Goal: Information Seeking & Learning: Learn about a topic

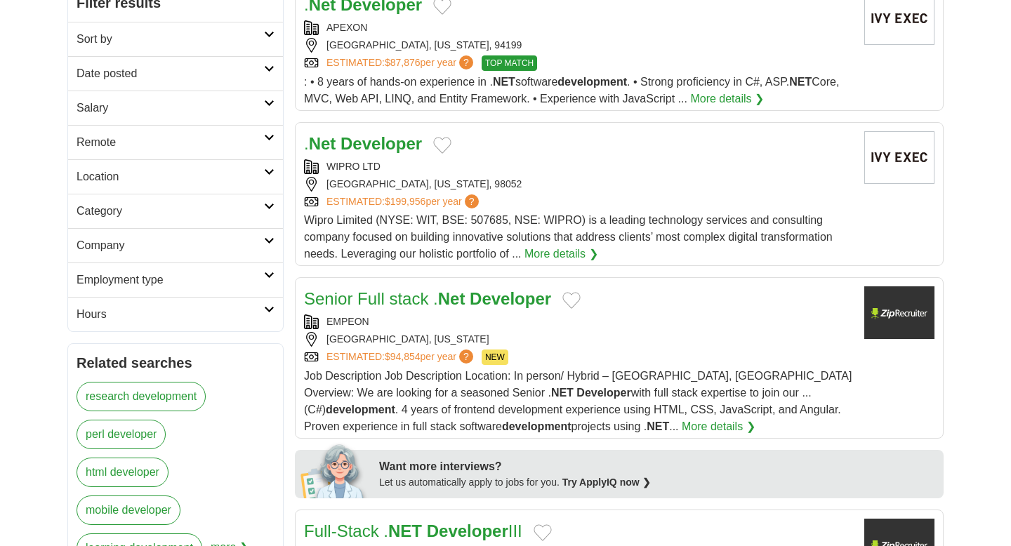
scroll to position [243, 0]
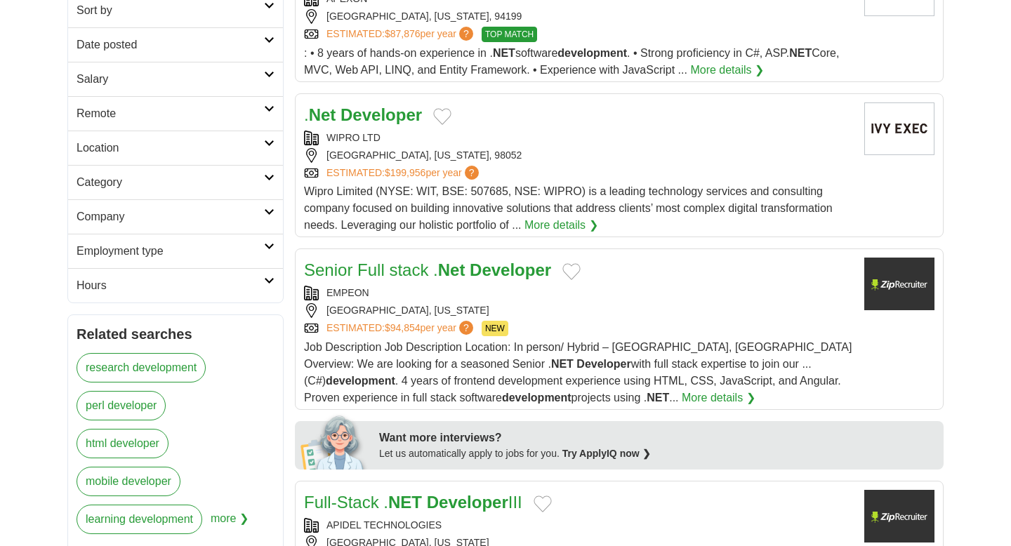
click at [574, 224] on link "More details ❯" at bounding box center [561, 225] width 74 height 17
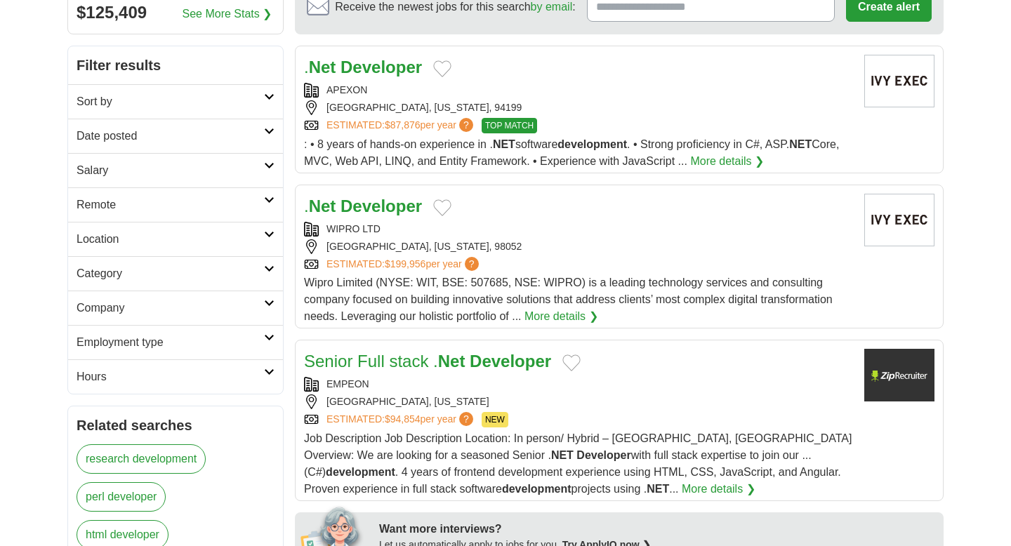
scroll to position [157, 0]
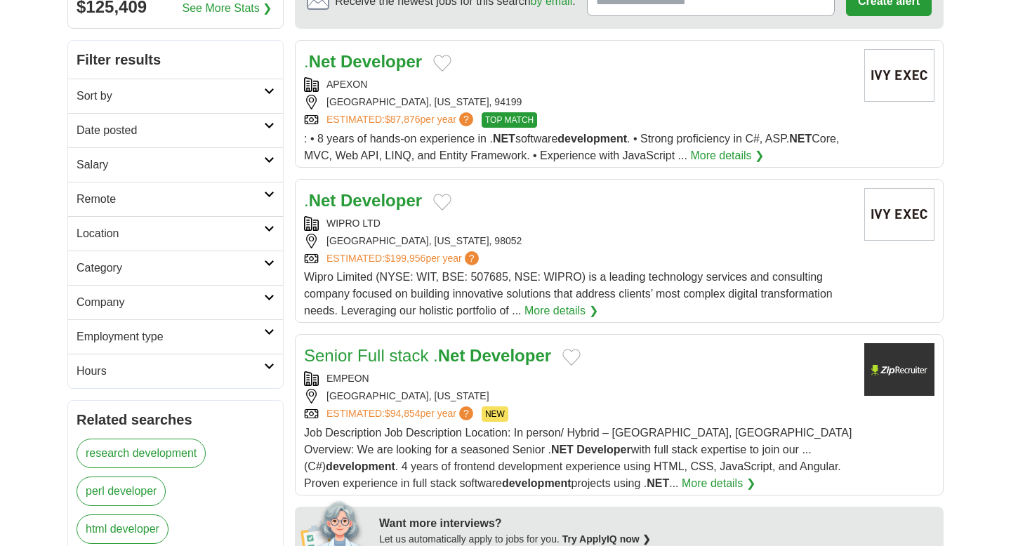
click at [542, 308] on link "More details ❯" at bounding box center [561, 310] width 74 height 17
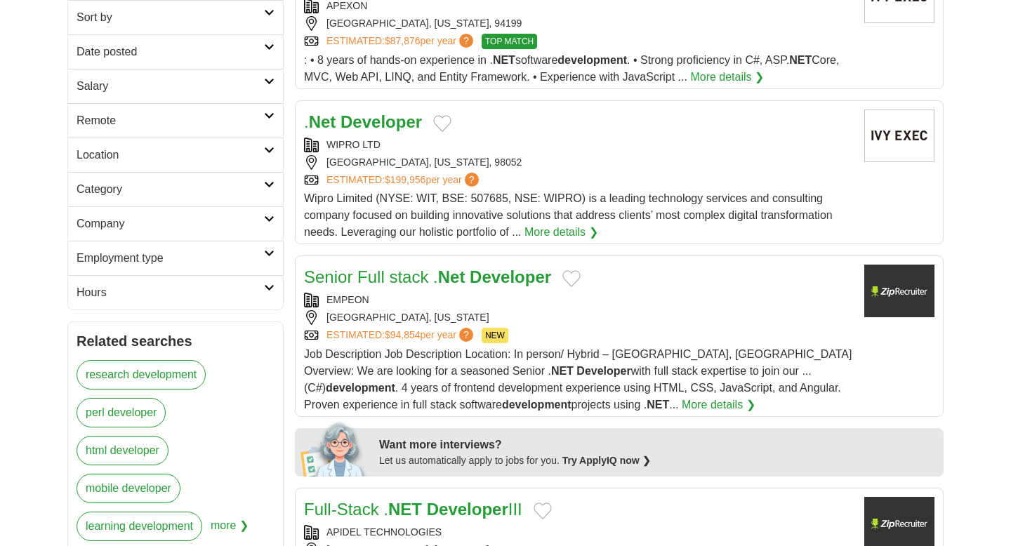
scroll to position [237, 0]
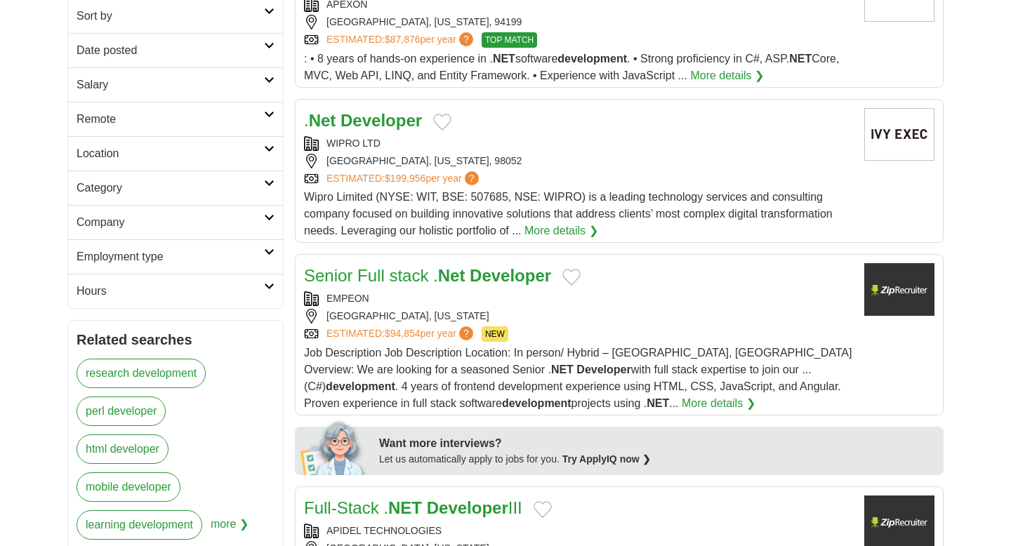
click at [498, 279] on strong "Developer" at bounding box center [509, 275] width 81 height 19
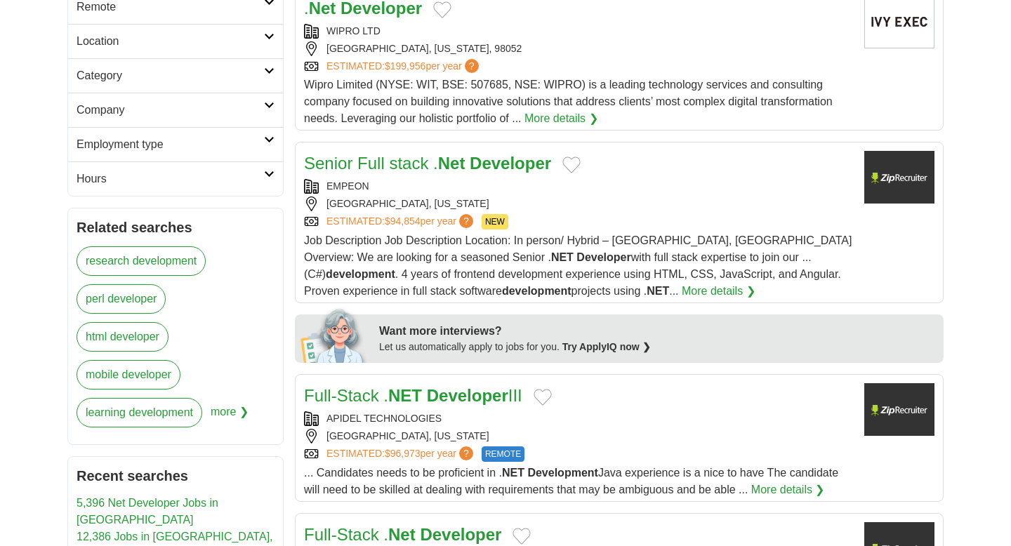
scroll to position [358, 0]
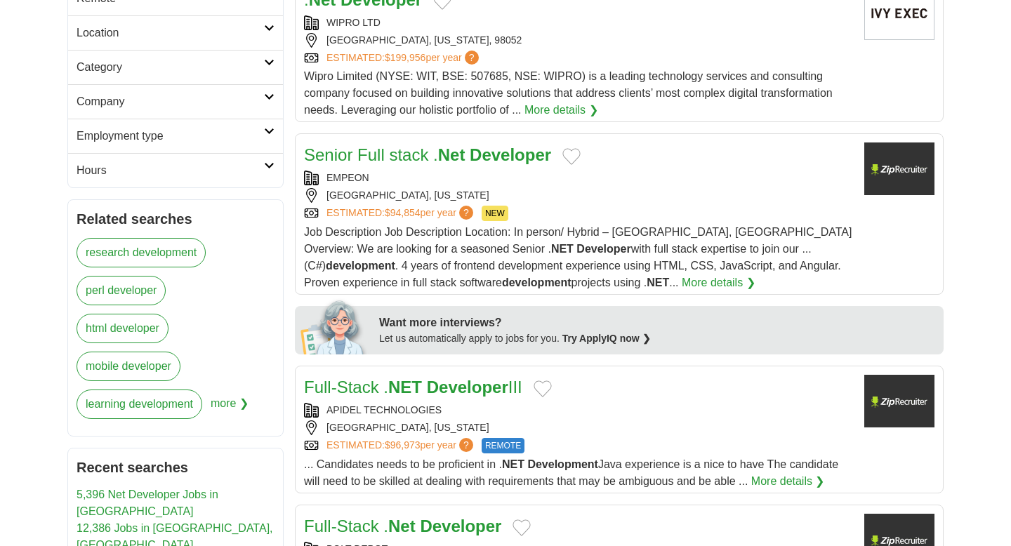
click at [477, 378] on strong "Developer" at bounding box center [467, 387] width 81 height 19
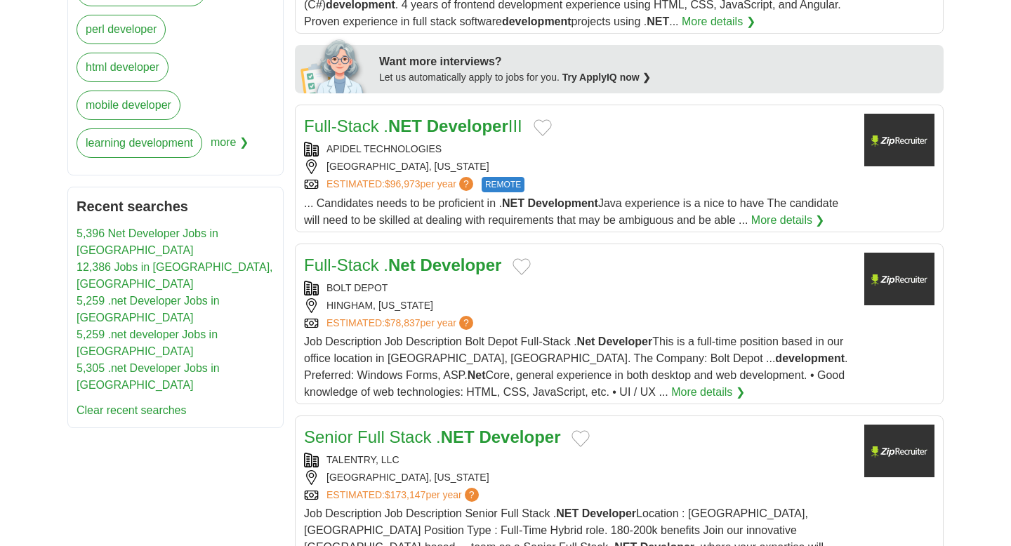
scroll to position [637, 0]
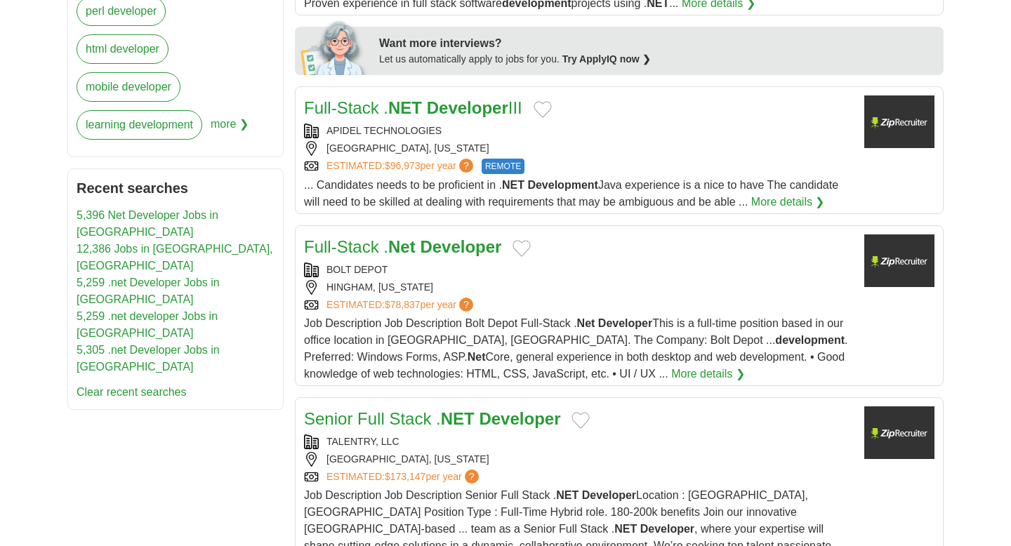
click at [450, 253] on strong "Developer" at bounding box center [460, 246] width 81 height 19
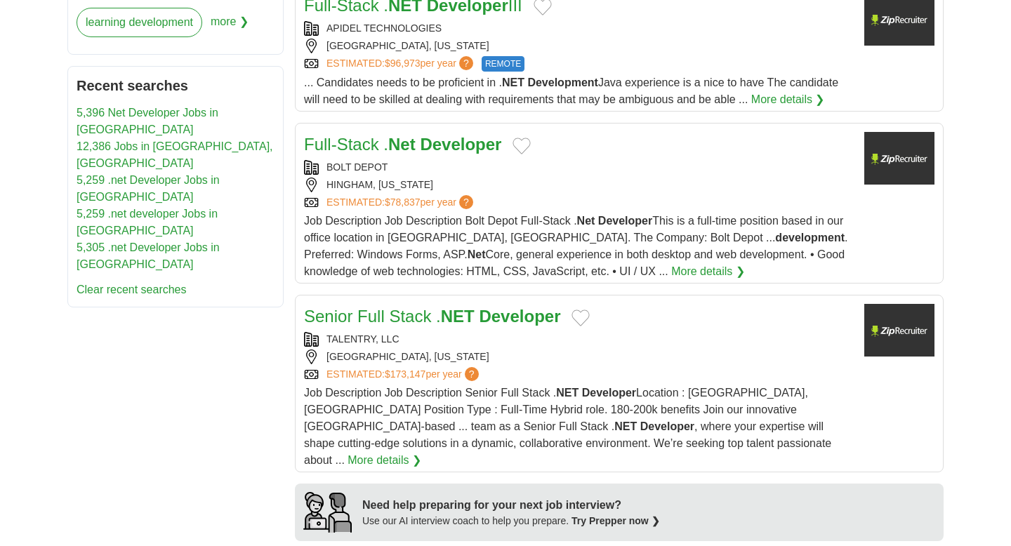
scroll to position [752, 0]
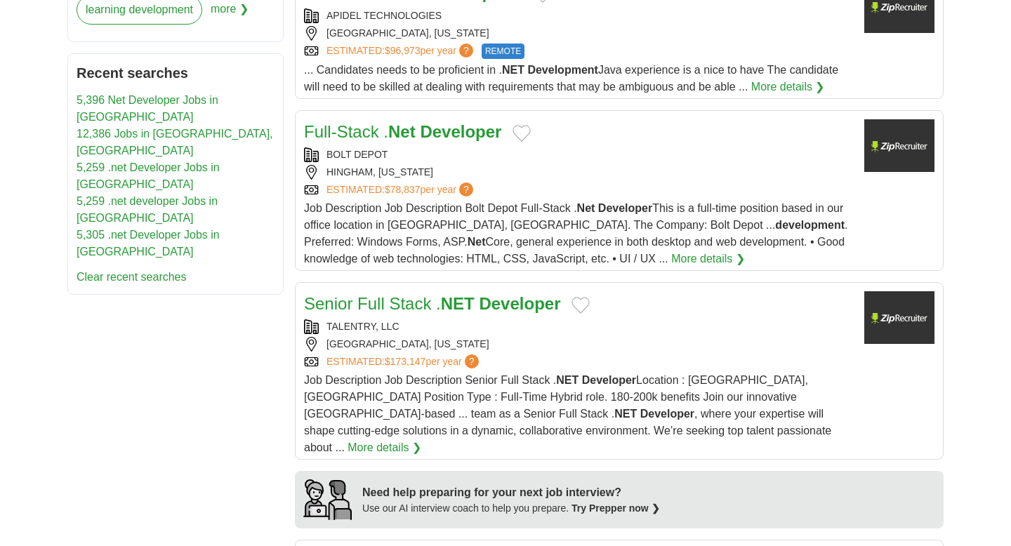
click at [506, 300] on strong "Developer" at bounding box center [519, 303] width 81 height 19
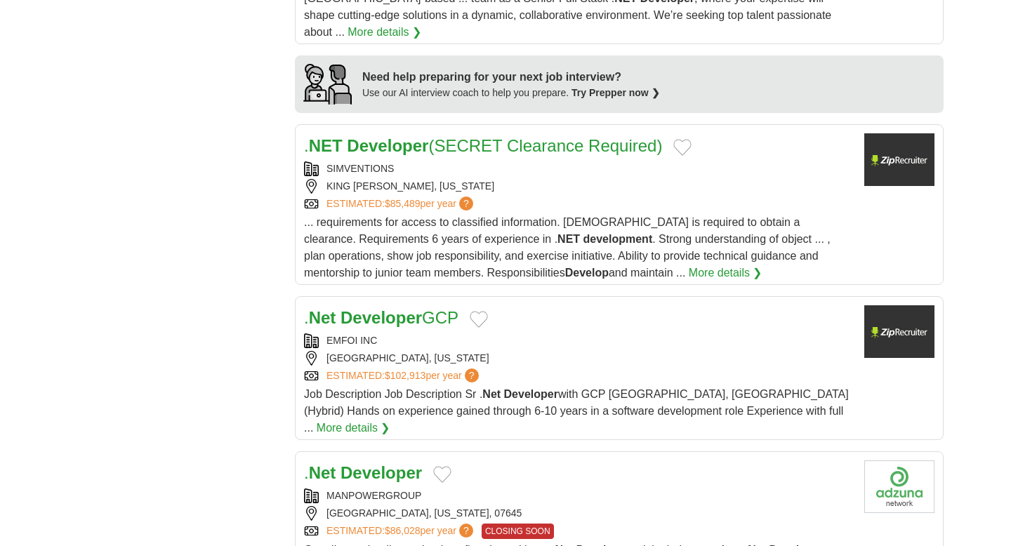
scroll to position [1174, 0]
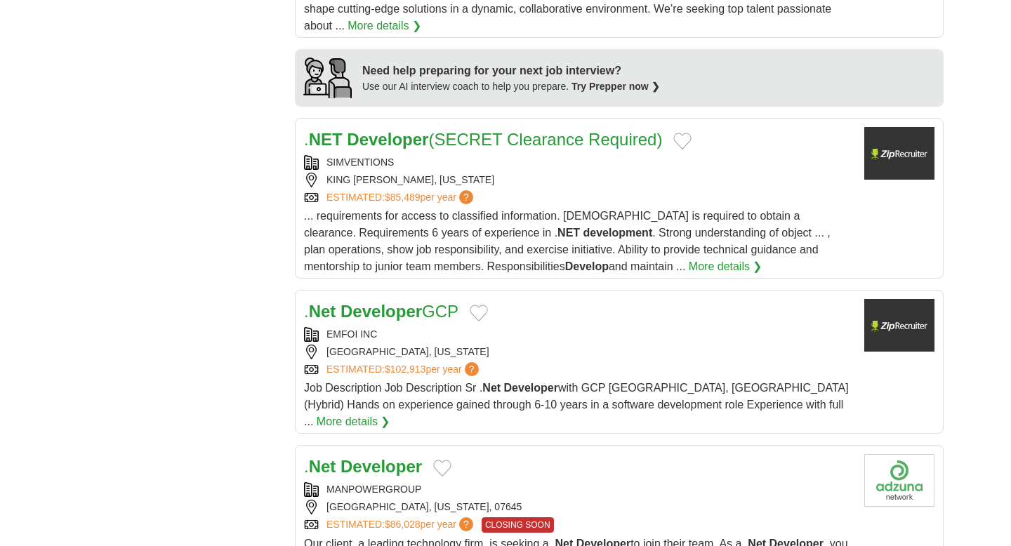
click at [371, 457] on strong "Developer" at bounding box center [380, 466] width 81 height 19
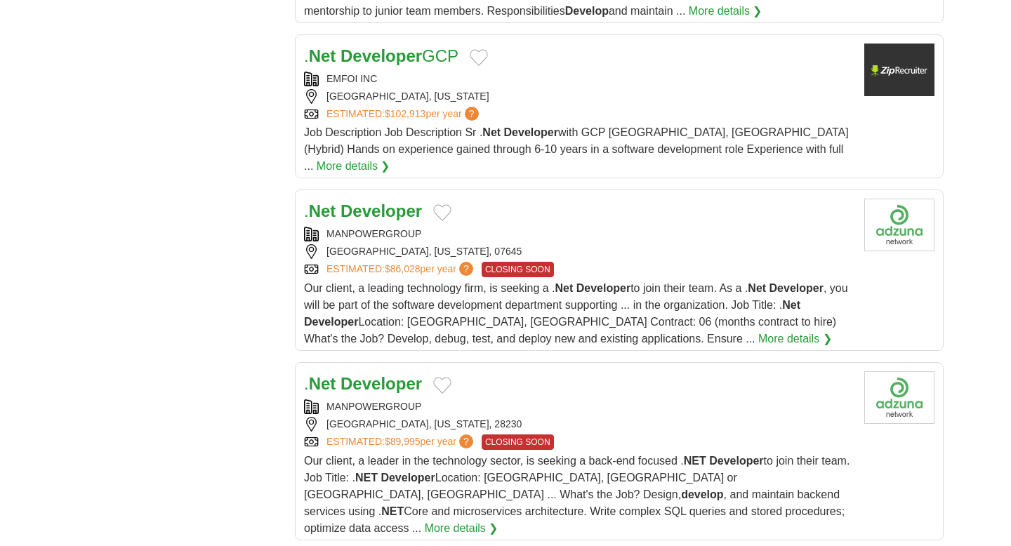
scroll to position [1436, 0]
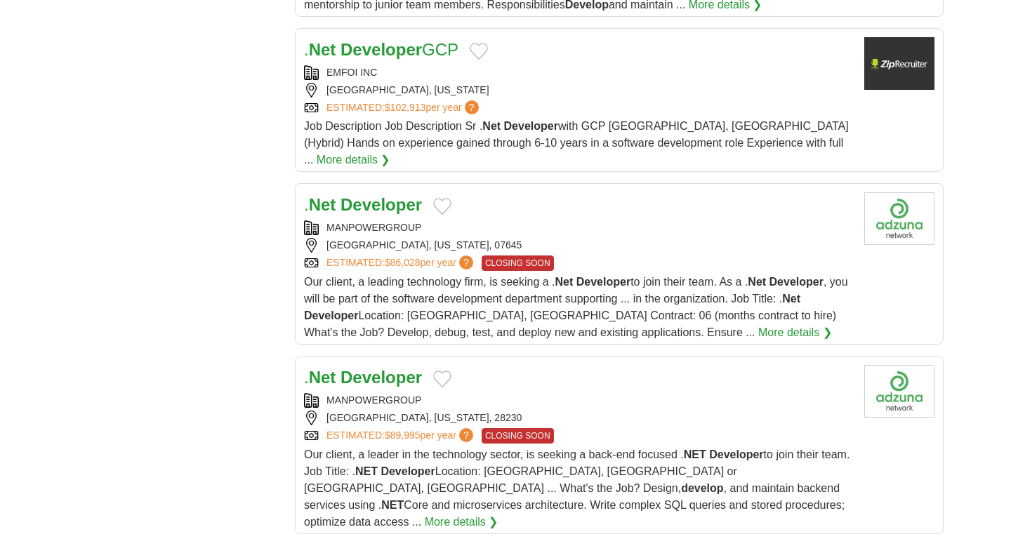
click at [361, 195] on strong "Developer" at bounding box center [380, 204] width 81 height 19
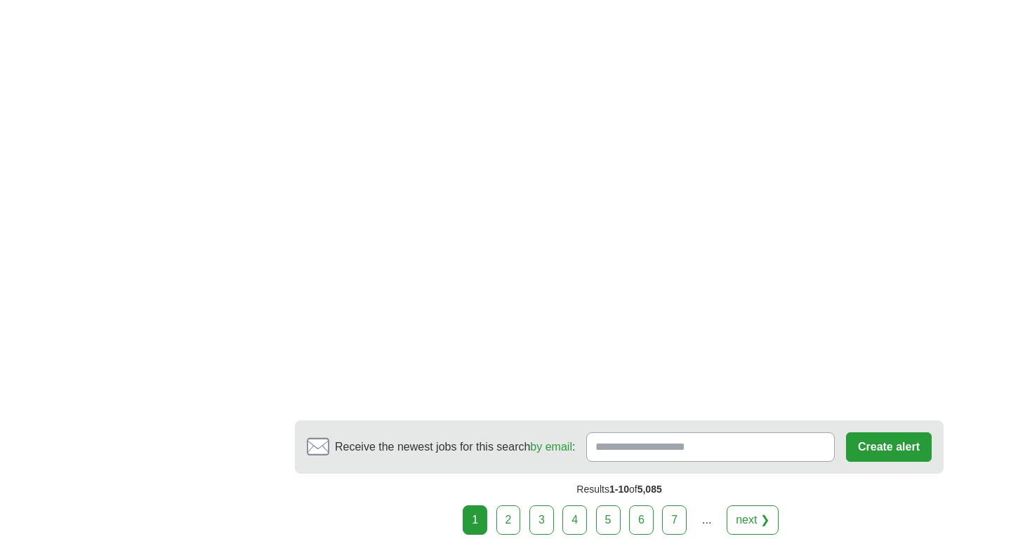
scroll to position [2108, 0]
